Goal: Task Accomplishment & Management: Manage account settings

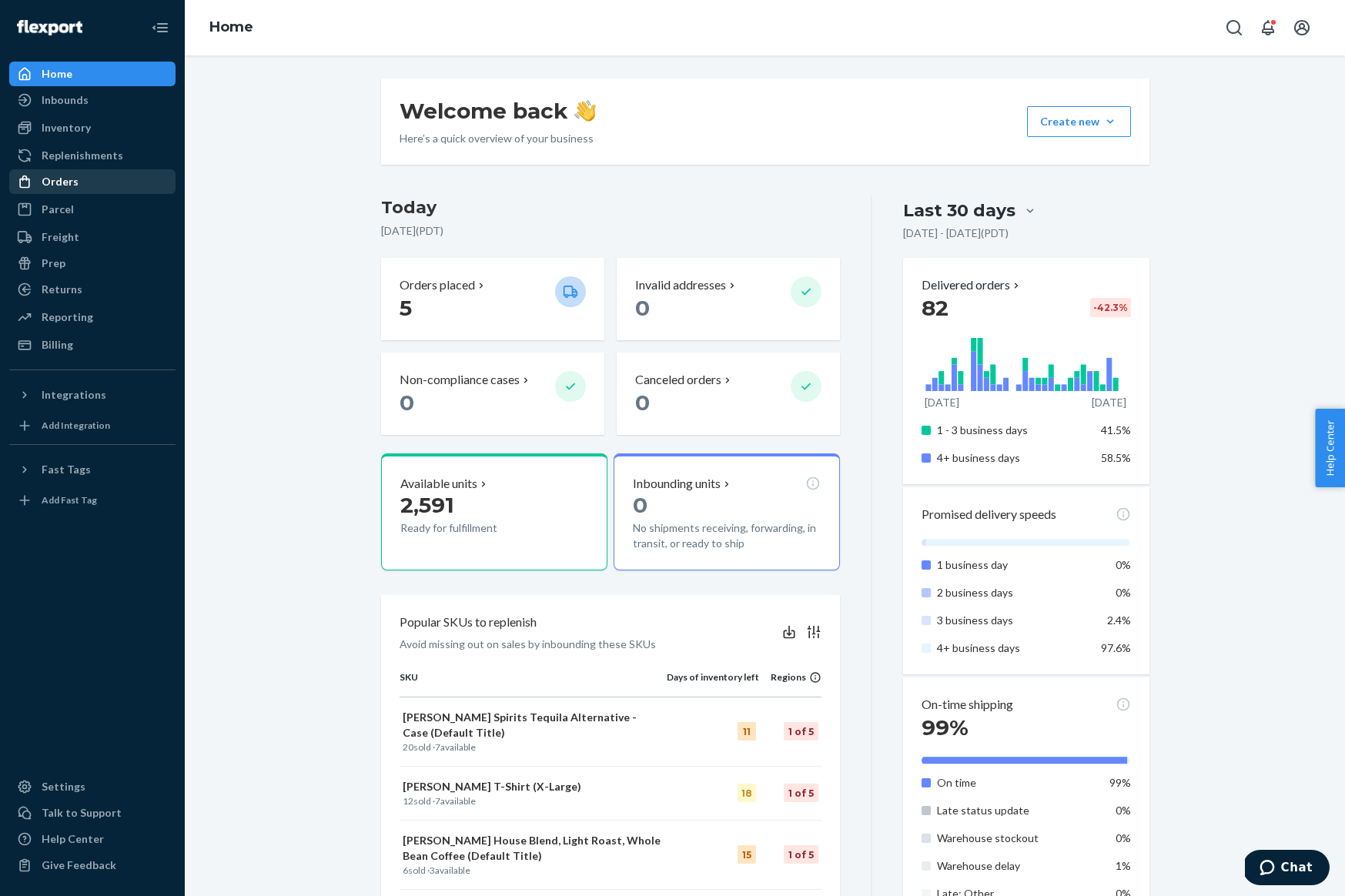
click at [98, 186] on div "Orders" at bounding box center [92, 182] width 163 height 22
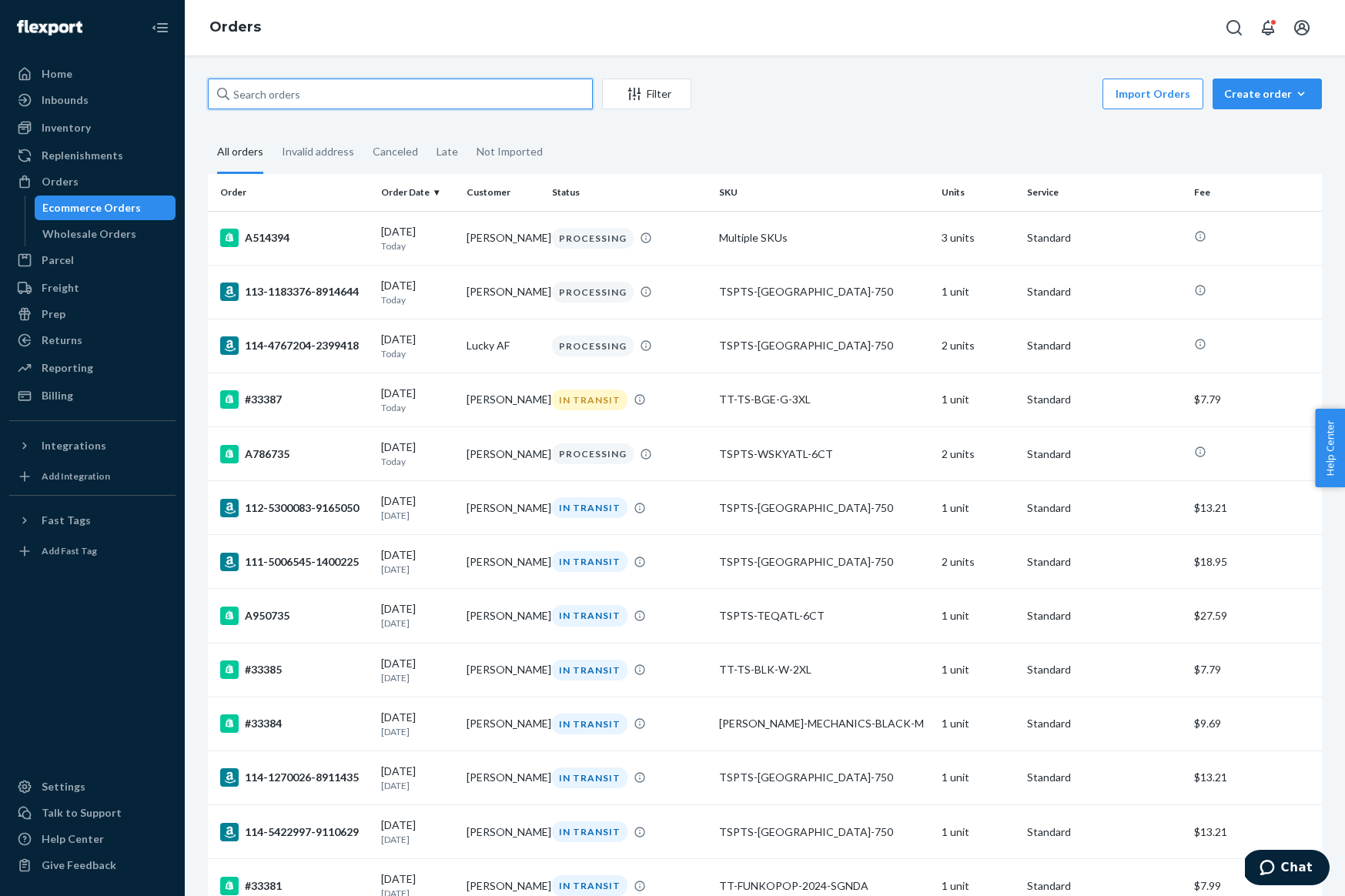
click at [307, 102] on input "text" at bounding box center [400, 94] width 385 height 31
paste input "A514394"
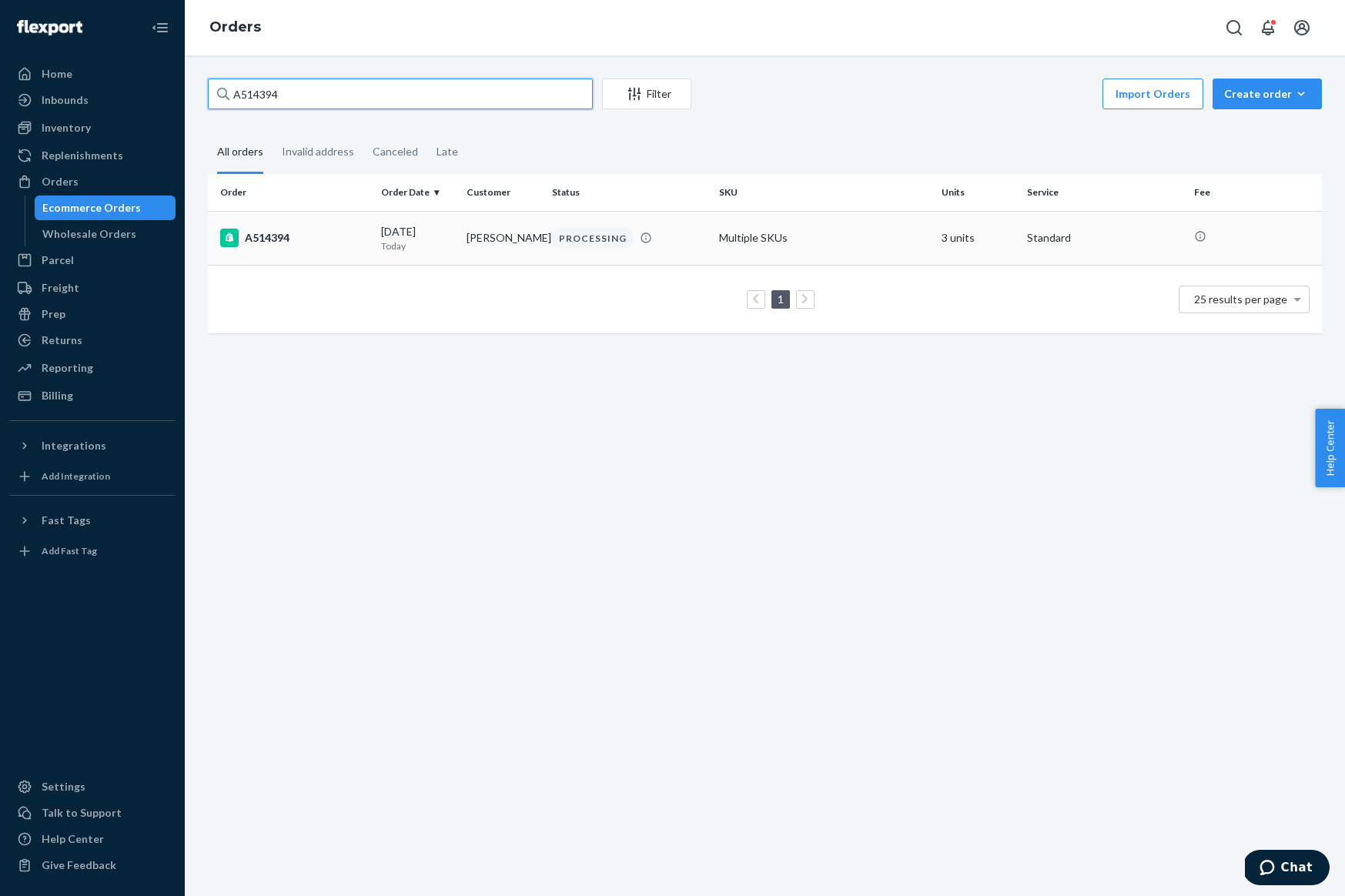
type input "A514394"
click at [276, 240] on div "A514394" at bounding box center [294, 238] width 149 height 18
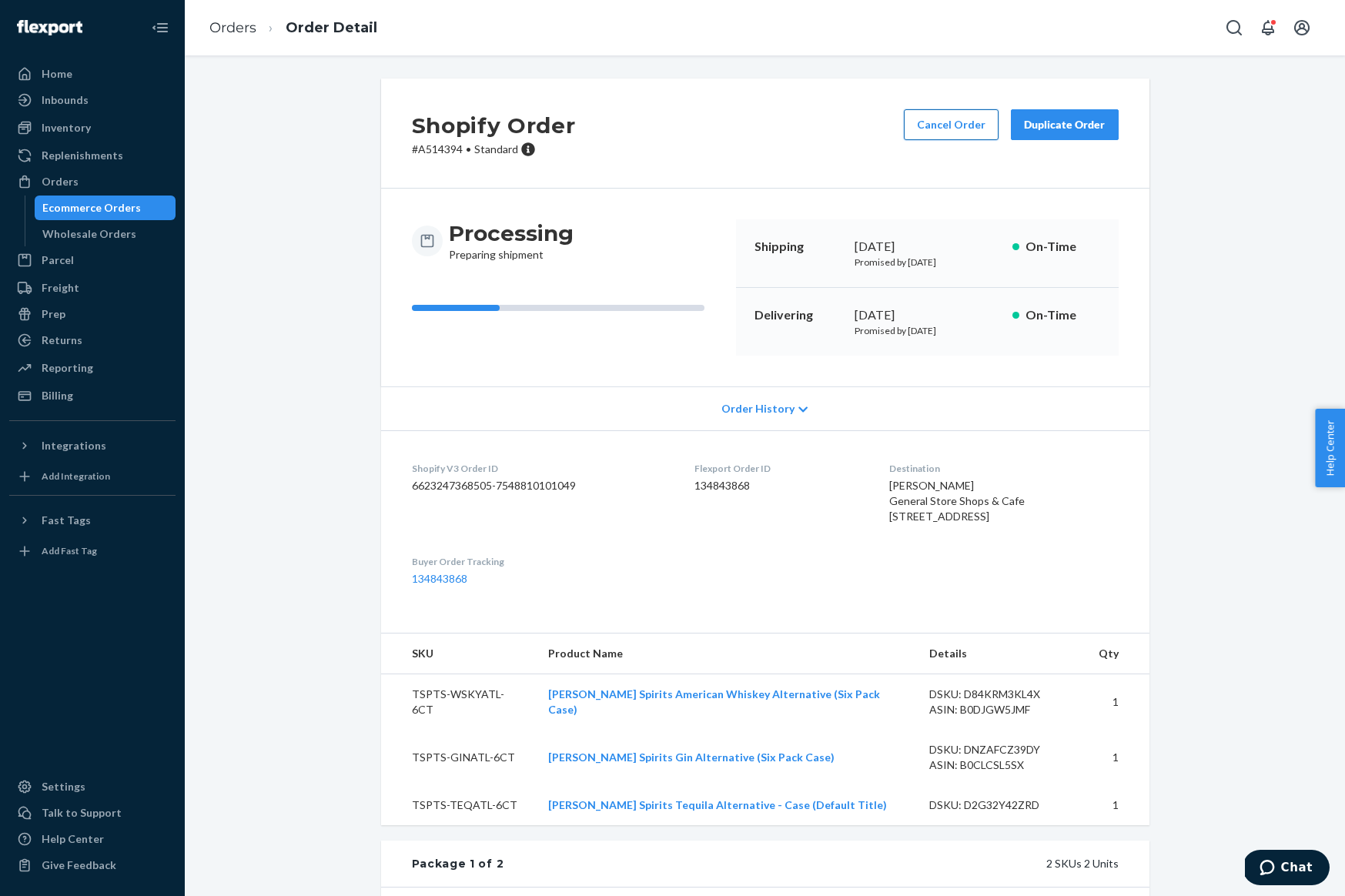
click at [936, 136] on button "Cancel Order" at bounding box center [951, 125] width 95 height 31
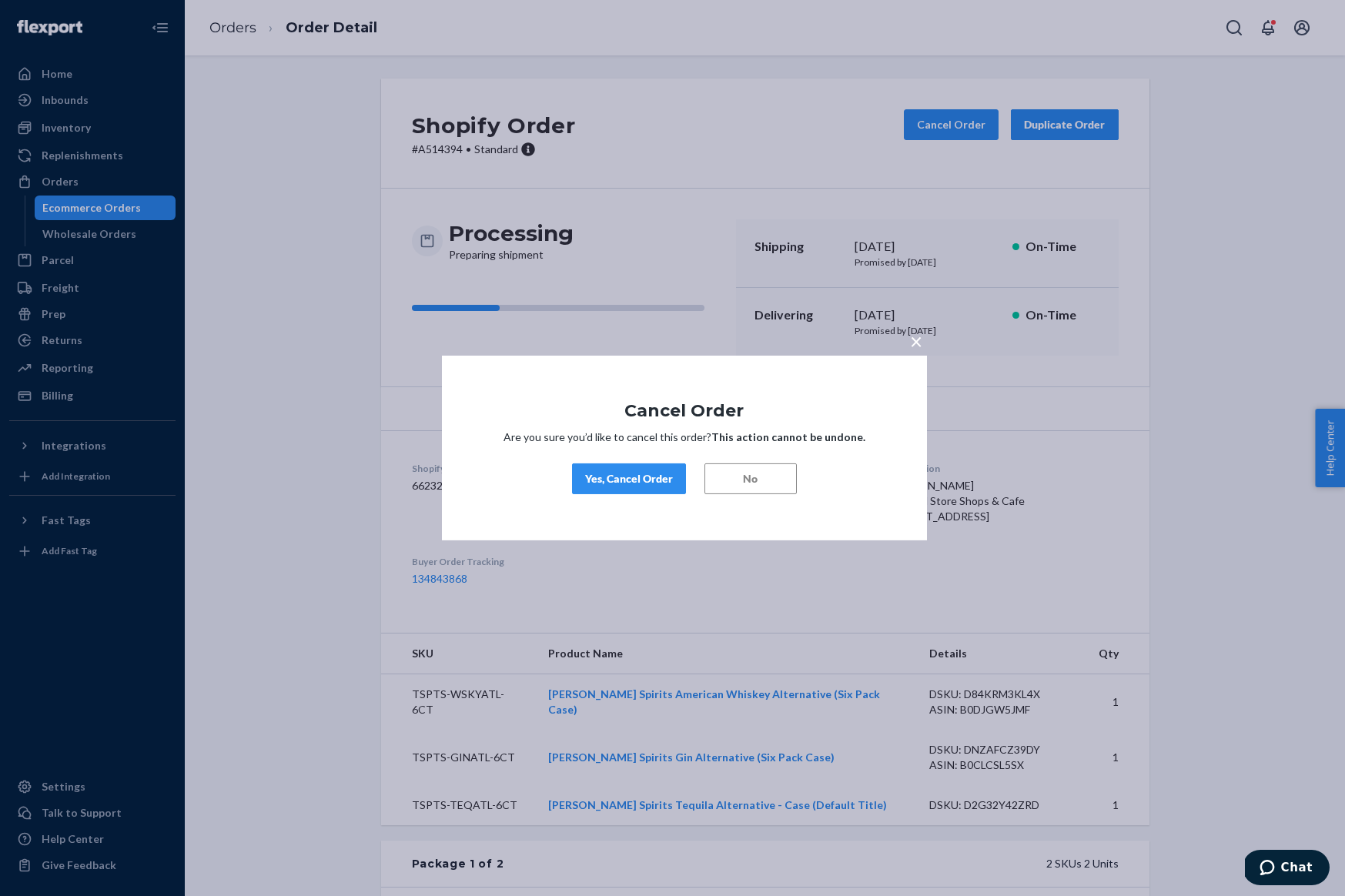
click at [641, 476] on div "Yes, Cancel Order" at bounding box center [629, 478] width 88 height 15
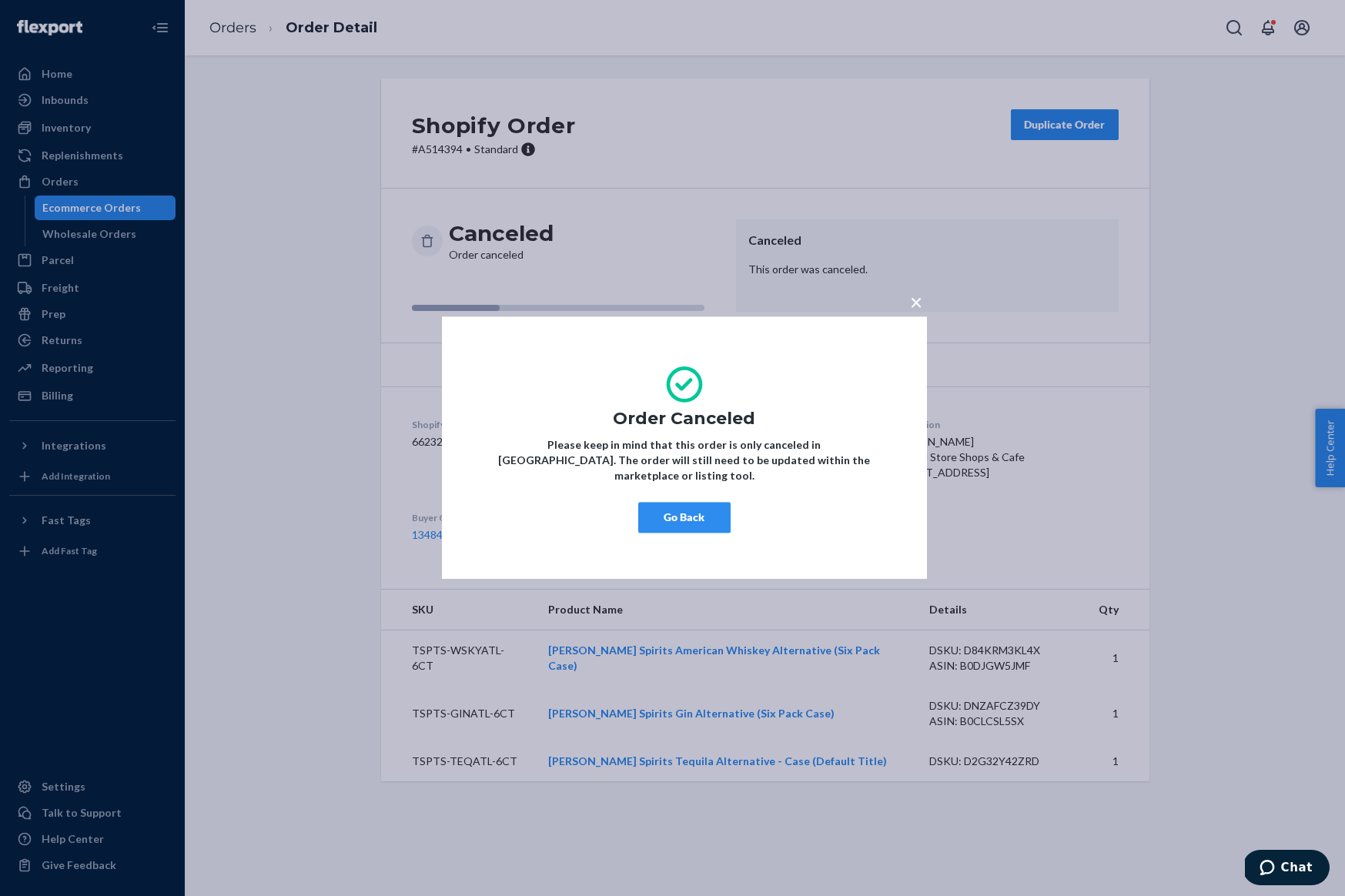
click at [680, 502] on button "Go Back" at bounding box center [684, 518] width 92 height 31
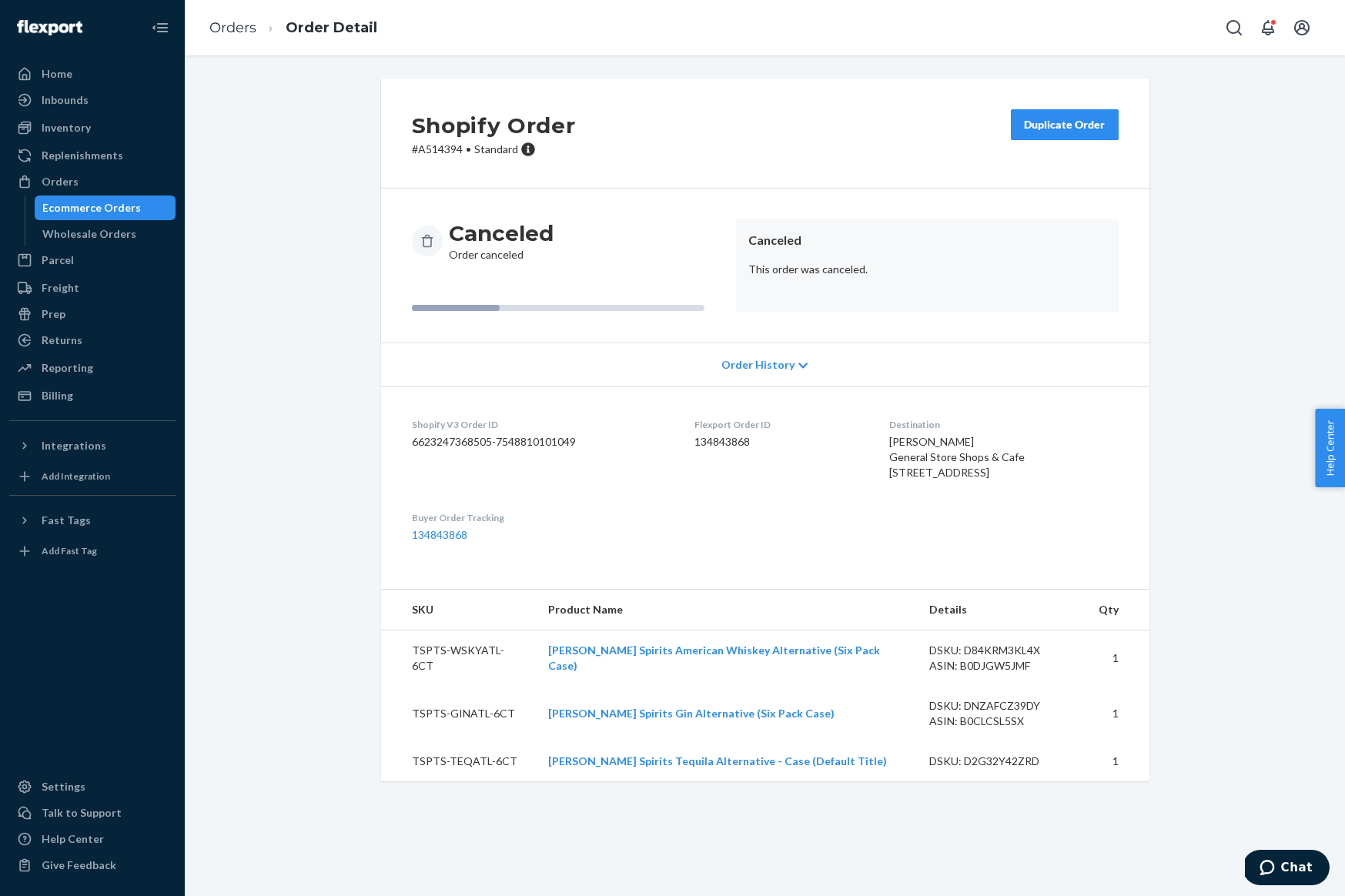
click at [284, 190] on div "Shopify Order # A514394 • Standard Duplicate Order Canceled Order canceled Canc…" at bounding box center [765, 439] width 1137 height 721
